Goal: Transaction & Acquisition: Obtain resource

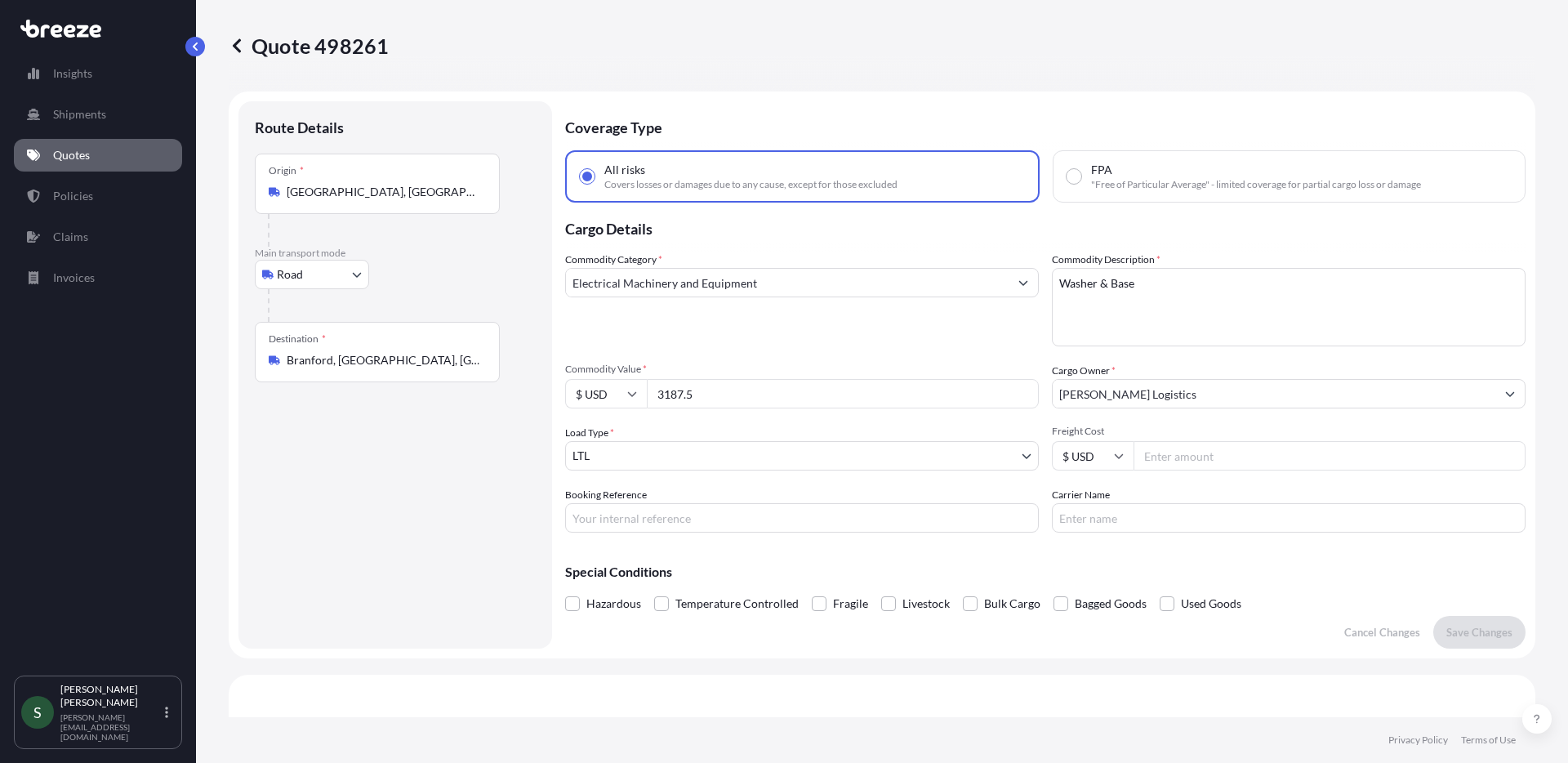
select select "Road"
select select "1"
click at [93, 146] on link "Quotes" at bounding box center [98, 154] width 168 height 32
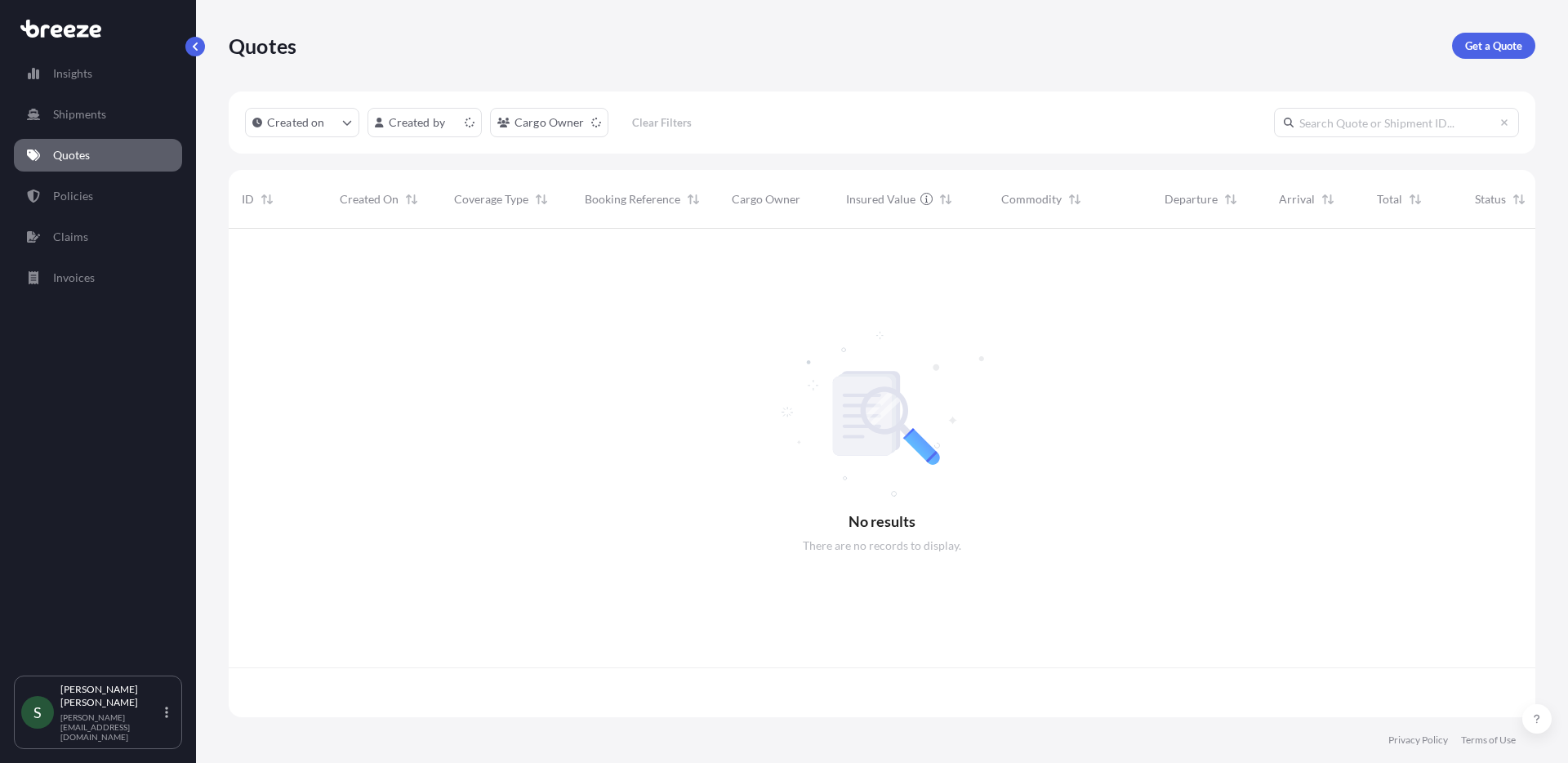
scroll to position [485, 1295]
click at [1495, 52] on p "Get a Quote" at bounding box center [1493, 46] width 57 height 17
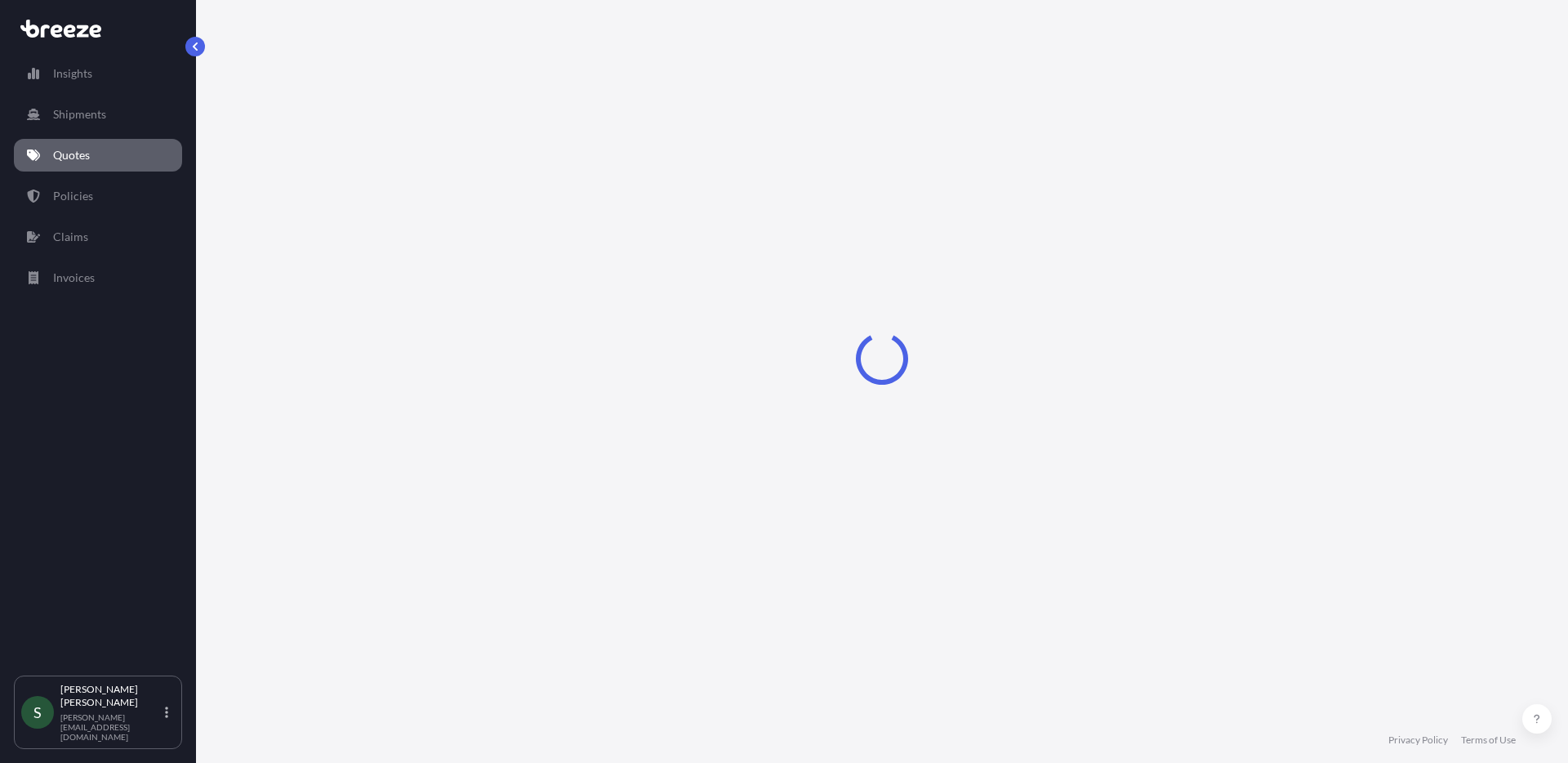
select select "Sea"
select select "1"
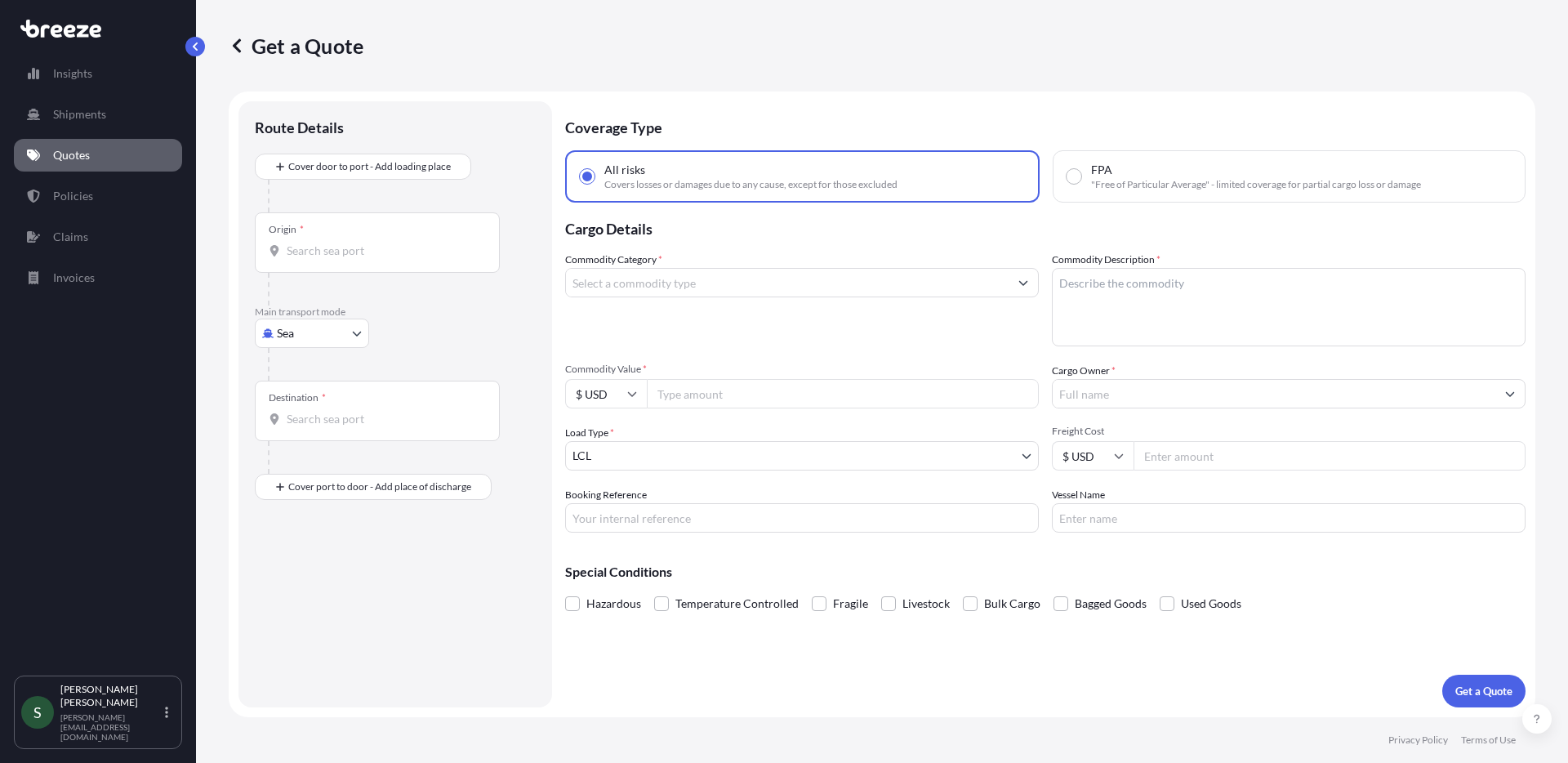
click at [319, 331] on body "Insights Shipments Quotes Policies Claims Invoices S [PERSON_NAME] [PERSON_NAME…" at bounding box center [784, 382] width 1568 height 763
click at [346, 445] on div "Road" at bounding box center [312, 435] width 102 height 30
select select "Road"
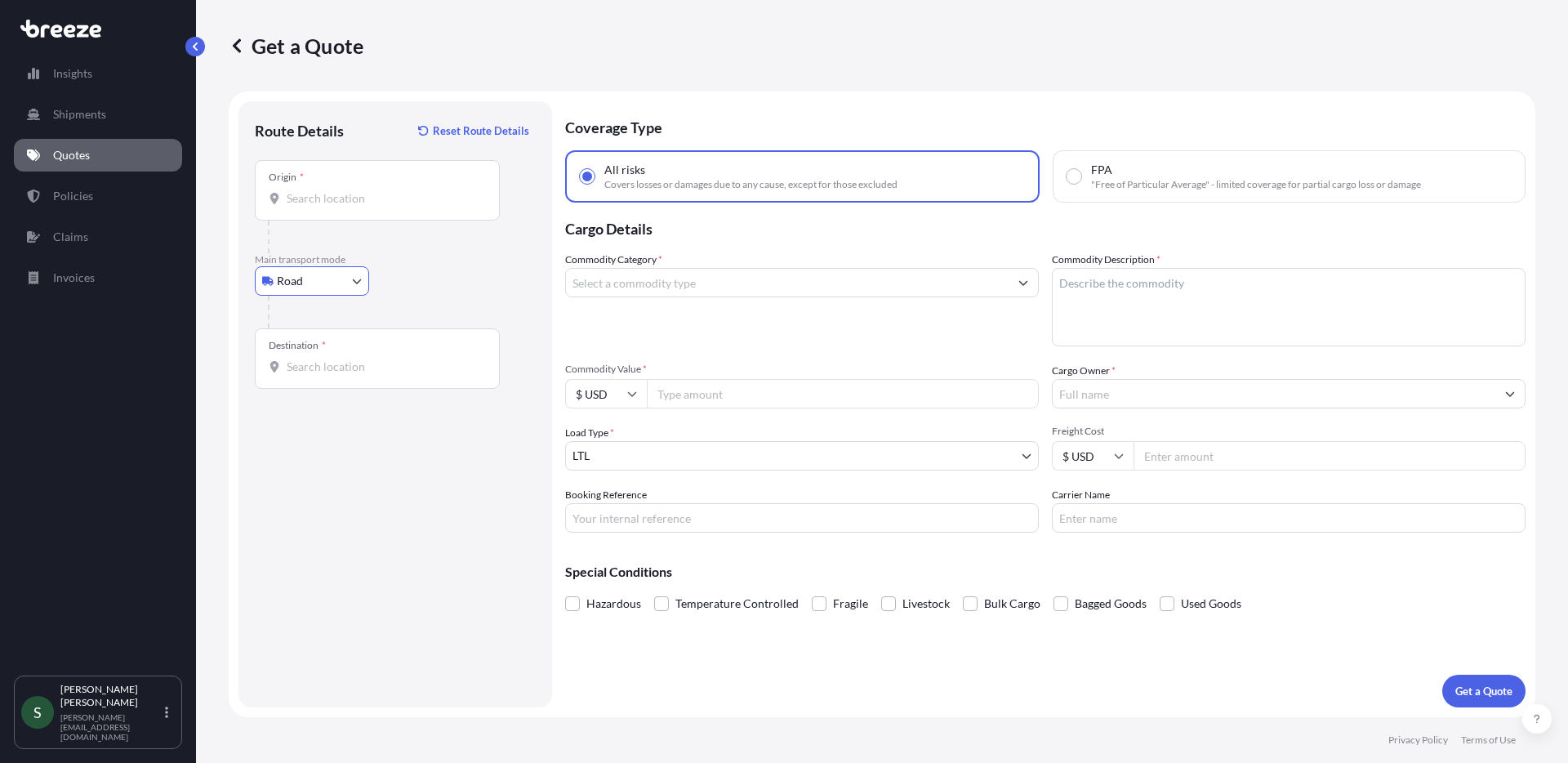
click at [351, 218] on div "Origin *" at bounding box center [377, 190] width 245 height 61
click at [351, 207] on input "Origin *" at bounding box center [383, 198] width 193 height 17
click at [372, 203] on input "Origin *" at bounding box center [383, 198] width 193 height 17
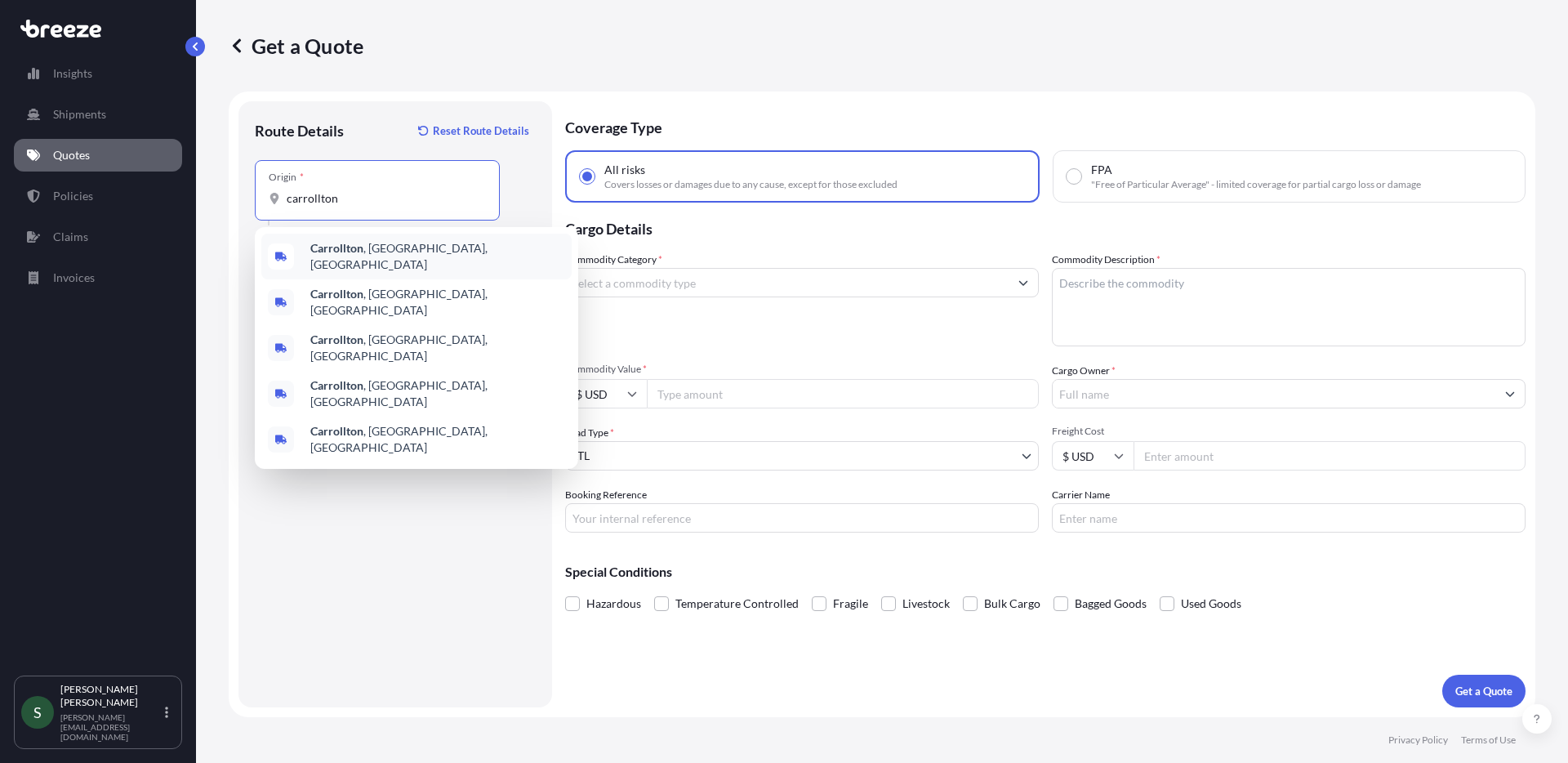
click at [387, 260] on span "[GEOGRAPHIC_DATA] , [GEOGRAPHIC_DATA], [GEOGRAPHIC_DATA]" at bounding box center [437, 256] width 255 height 32
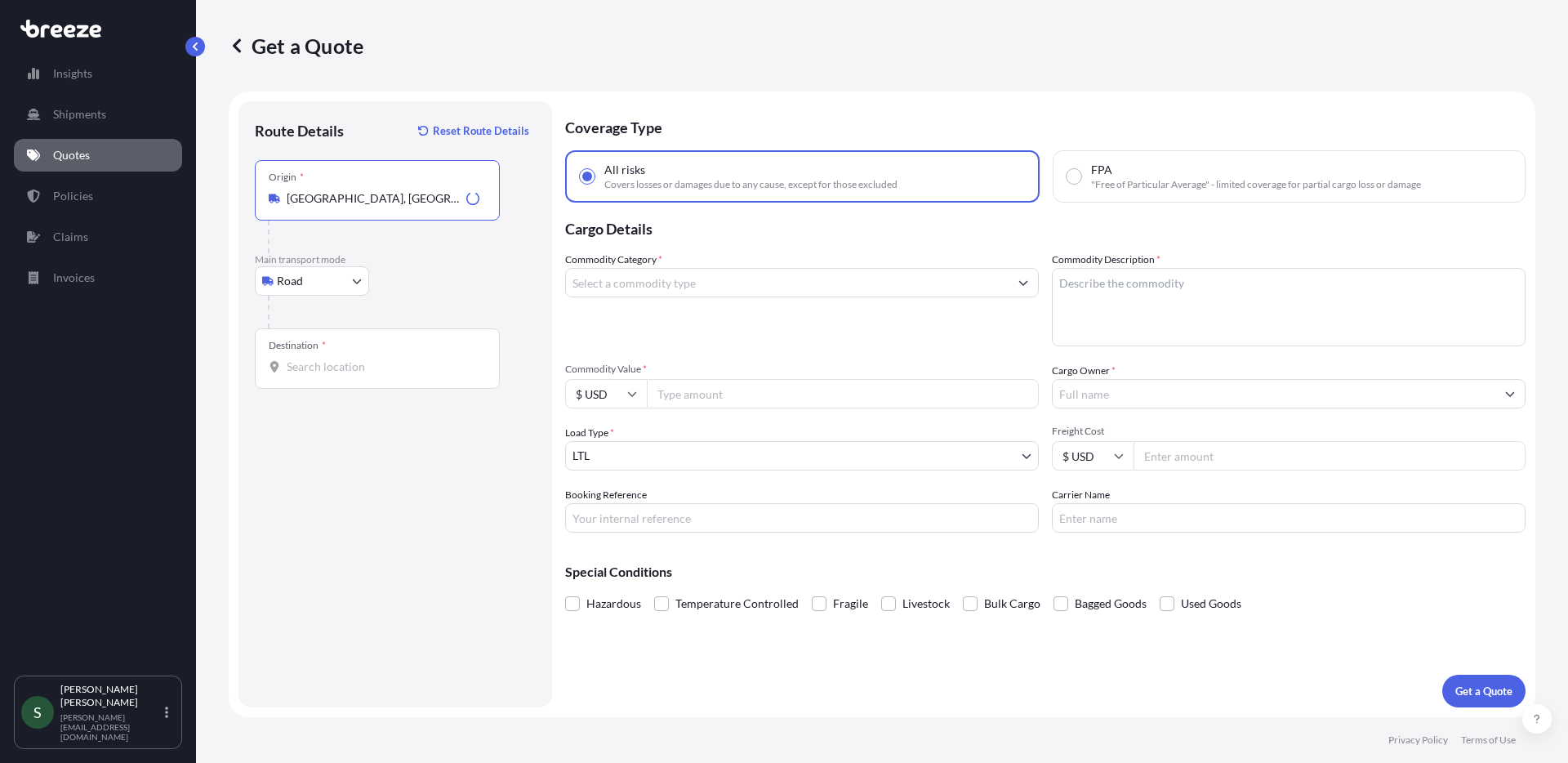
type input "[GEOGRAPHIC_DATA], [GEOGRAPHIC_DATA], [GEOGRAPHIC_DATA]"
click at [332, 375] on div "Destination *" at bounding box center [377, 358] width 245 height 61
click at [332, 375] on input "Destination *" at bounding box center [383, 367] width 193 height 17
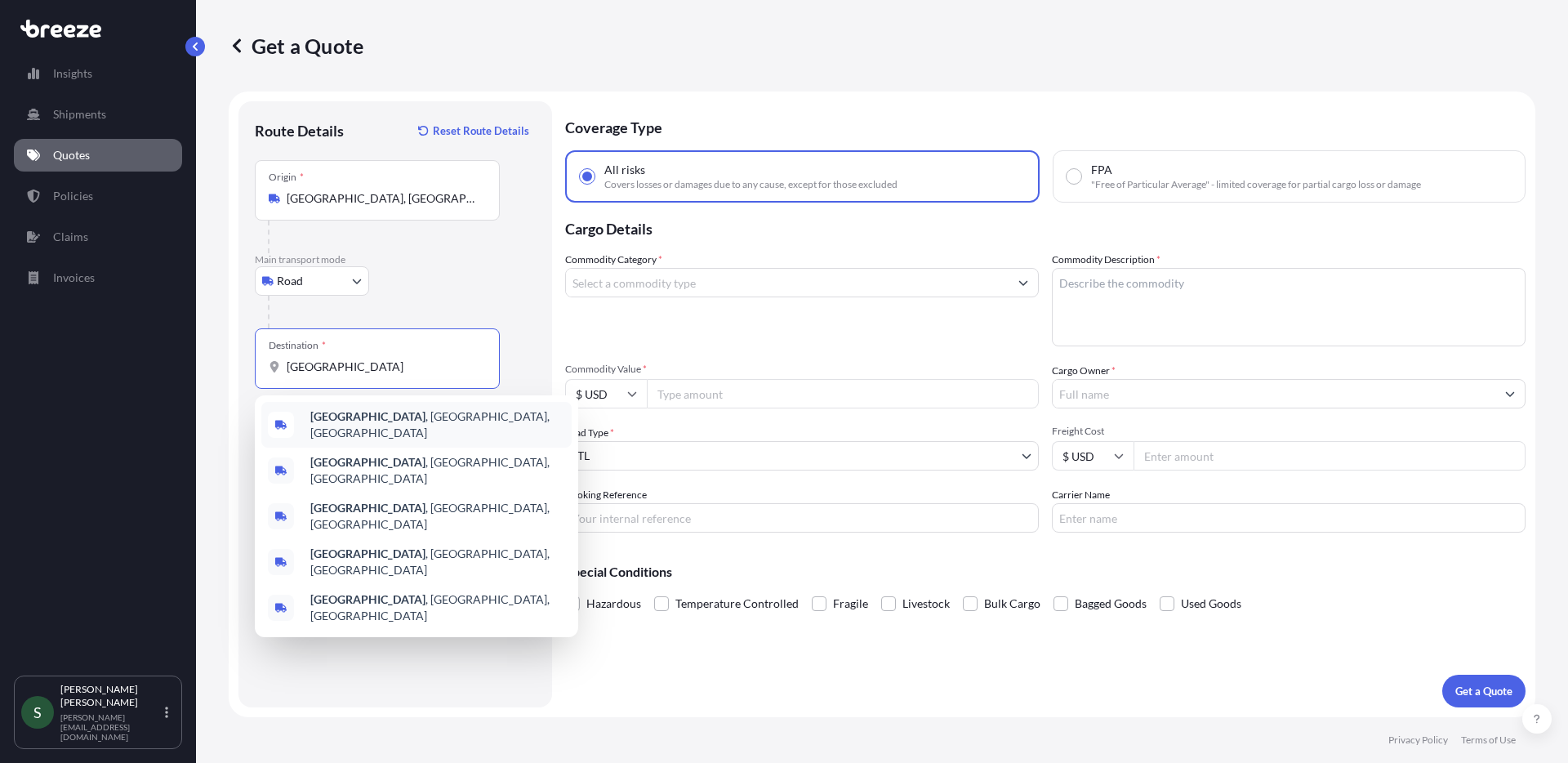
click at [367, 425] on span "[GEOGRAPHIC_DATA] , [GEOGRAPHIC_DATA], [GEOGRAPHIC_DATA]" at bounding box center [437, 424] width 255 height 32
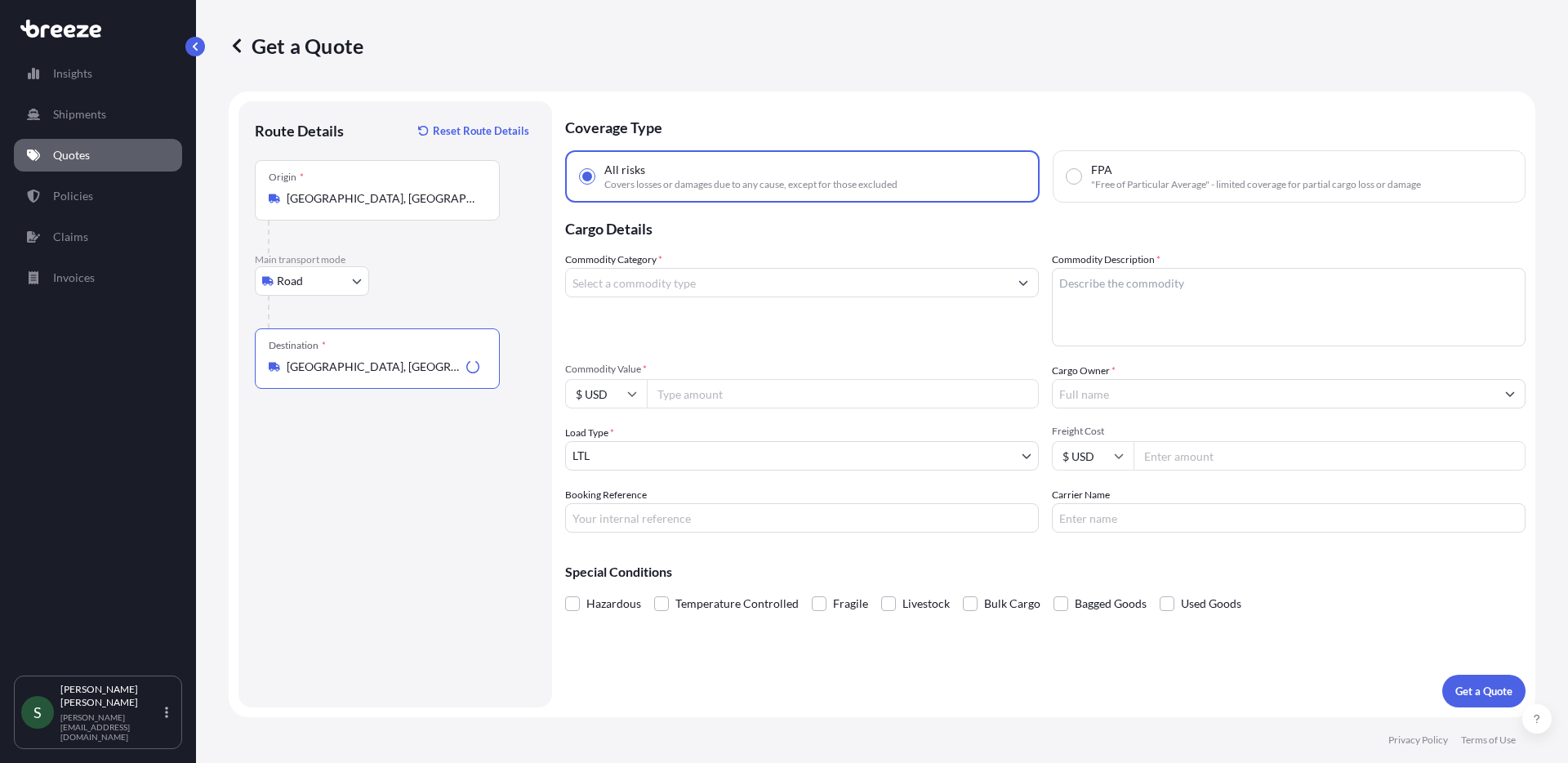
type input "[GEOGRAPHIC_DATA], [GEOGRAPHIC_DATA], [GEOGRAPHIC_DATA]"
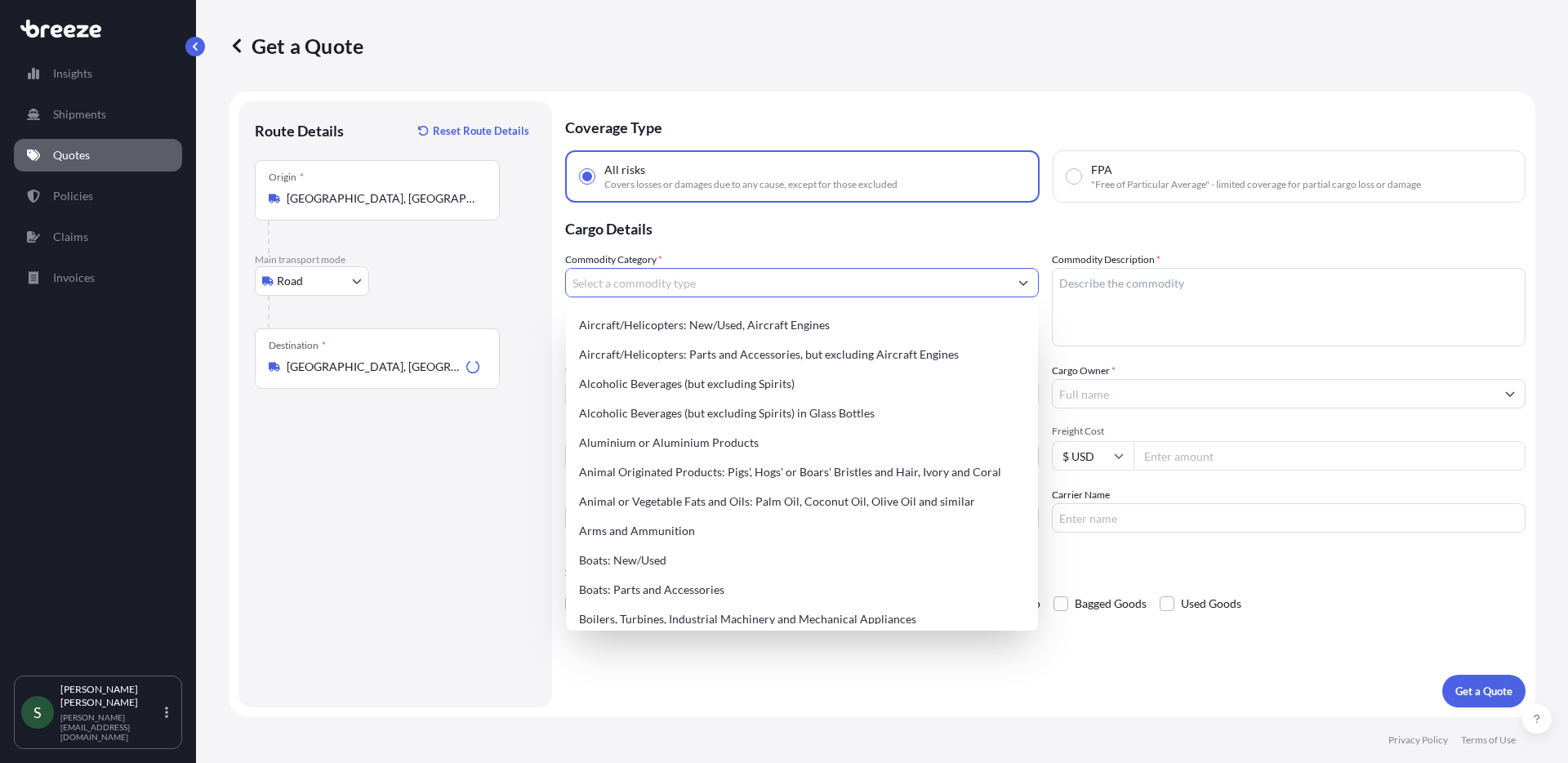
click at [672, 280] on input "Commodity Category *" at bounding box center [787, 283] width 443 height 30
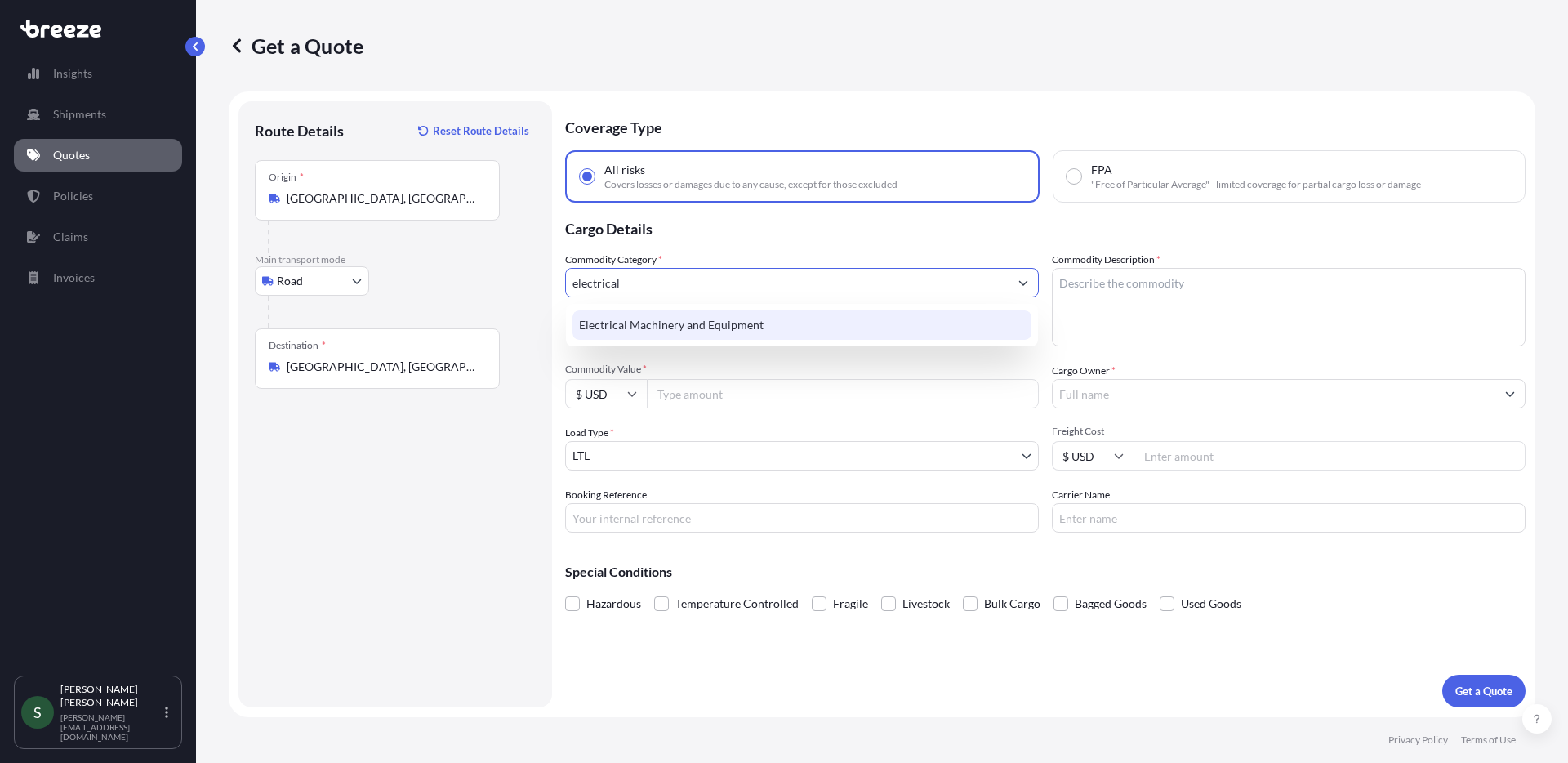
click at [777, 321] on div "Electrical Machinery and Equipment" at bounding box center [802, 325] width 459 height 30
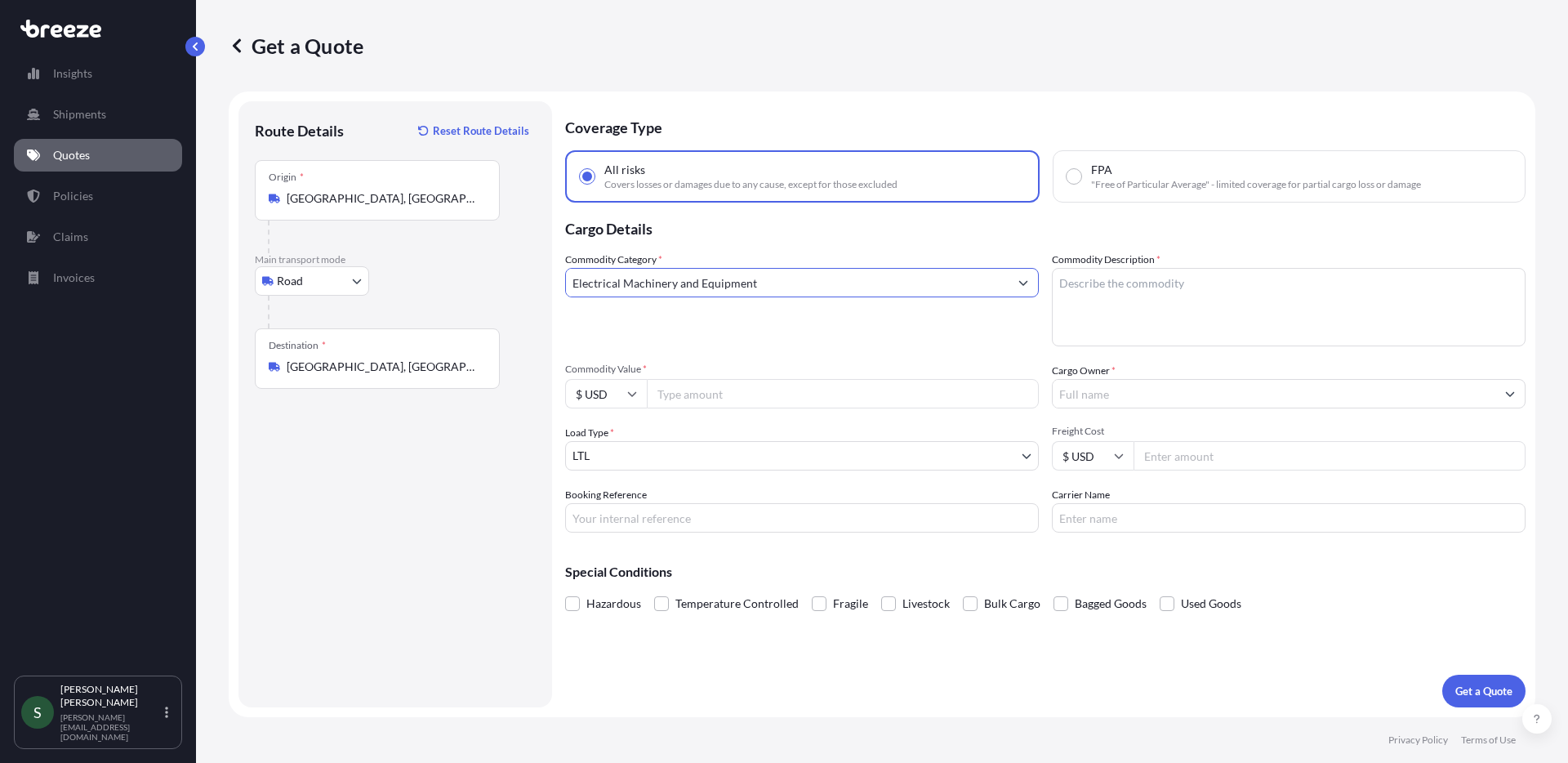
type input "Electrical Machinery and Equipment"
click at [1225, 300] on textarea "Commodity Description *" at bounding box center [1288, 307] width 473 height 78
type textarea "Oven & accessories"
drag, startPoint x: 777, startPoint y: 391, endPoint x: 749, endPoint y: 388, distance: 28.2
click at [774, 392] on input "Commodity Value *" at bounding box center [842, 394] width 392 height 30
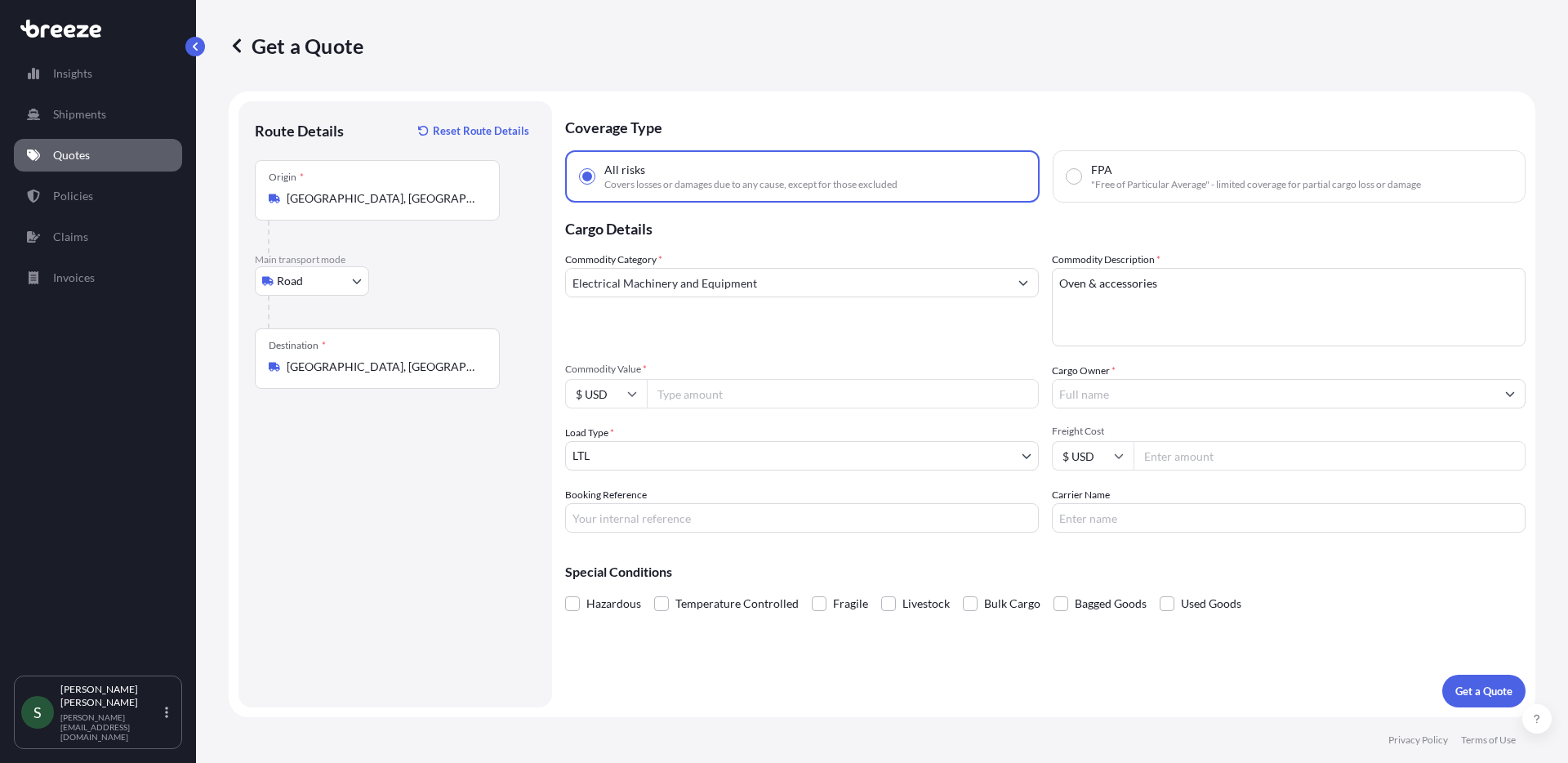
click at [833, 393] on input "Commodity Value *" at bounding box center [842, 394] width 392 height 30
type input "18346.00"
click at [1139, 386] on input "Cargo Owner *" at bounding box center [1274, 394] width 443 height 30
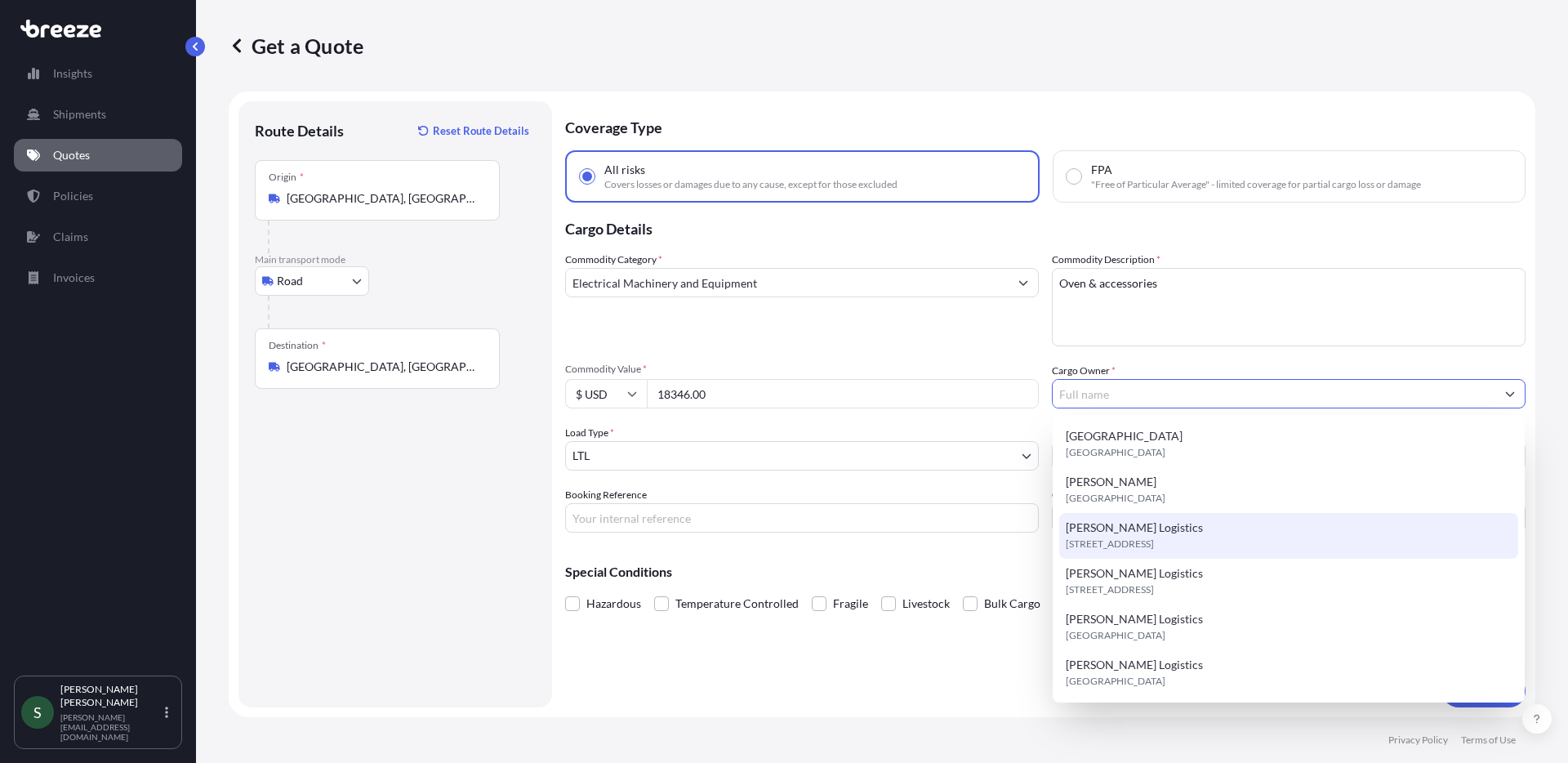
click at [1139, 536] on span "[STREET_ADDRESS]" at bounding box center [1110, 544] width 89 height 17
type input "[PERSON_NAME] Logistics"
